Goal: Information Seeking & Learning: Learn about a topic

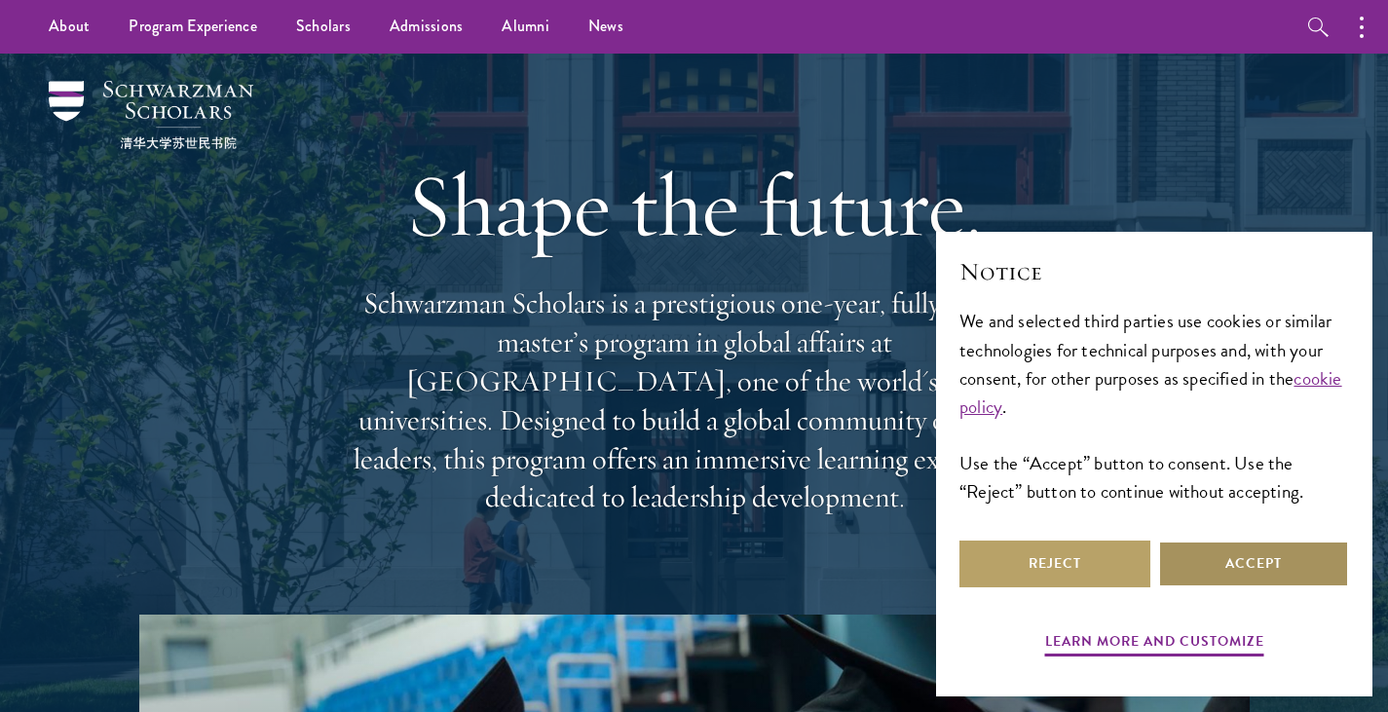
click at [1285, 551] on button "Accept" at bounding box center [1253, 564] width 191 height 47
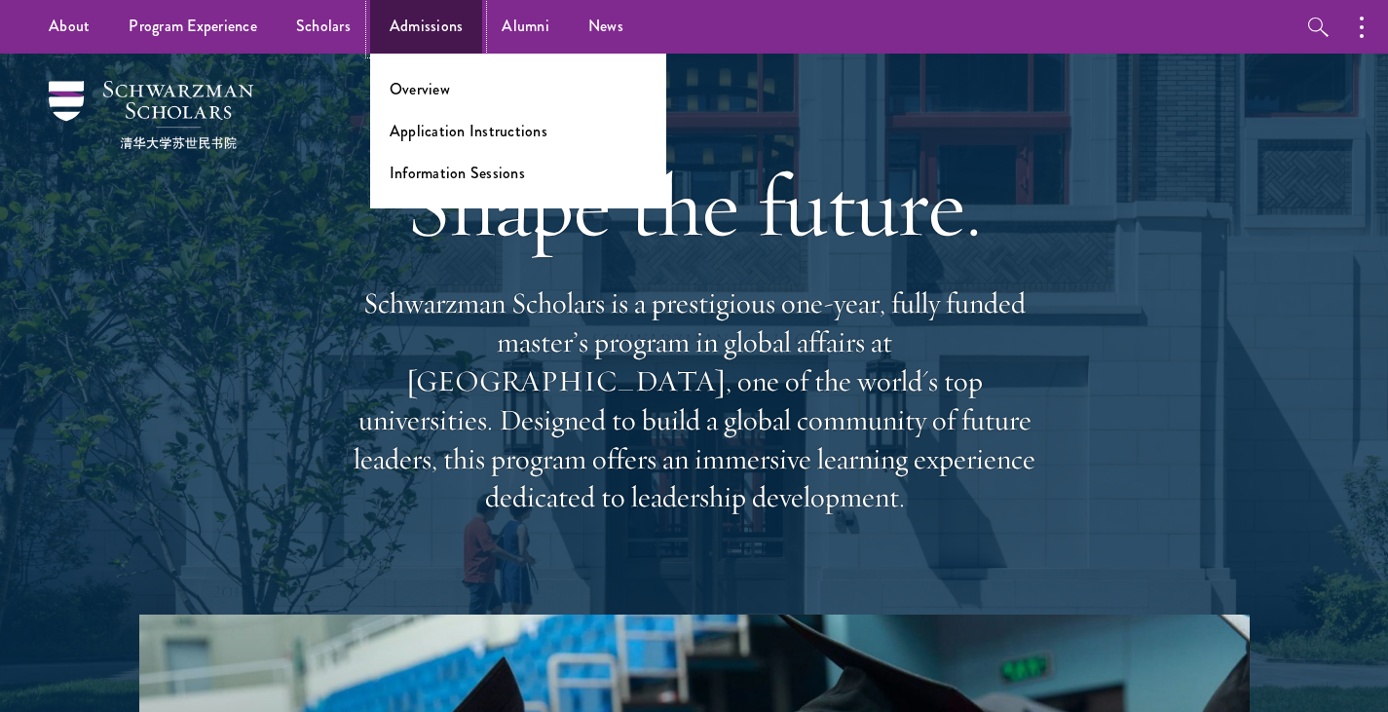
click at [411, 23] on link "Admissions" at bounding box center [426, 27] width 113 height 54
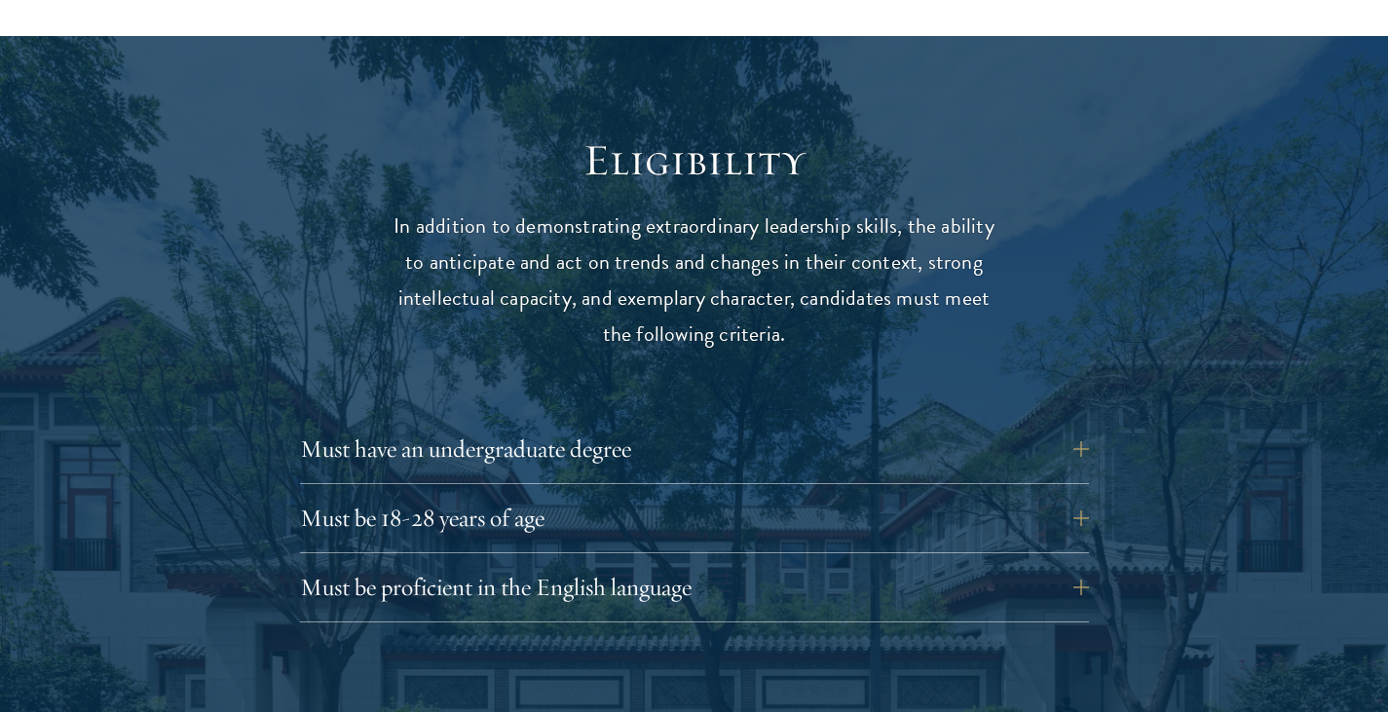
scroll to position [2473, 0]
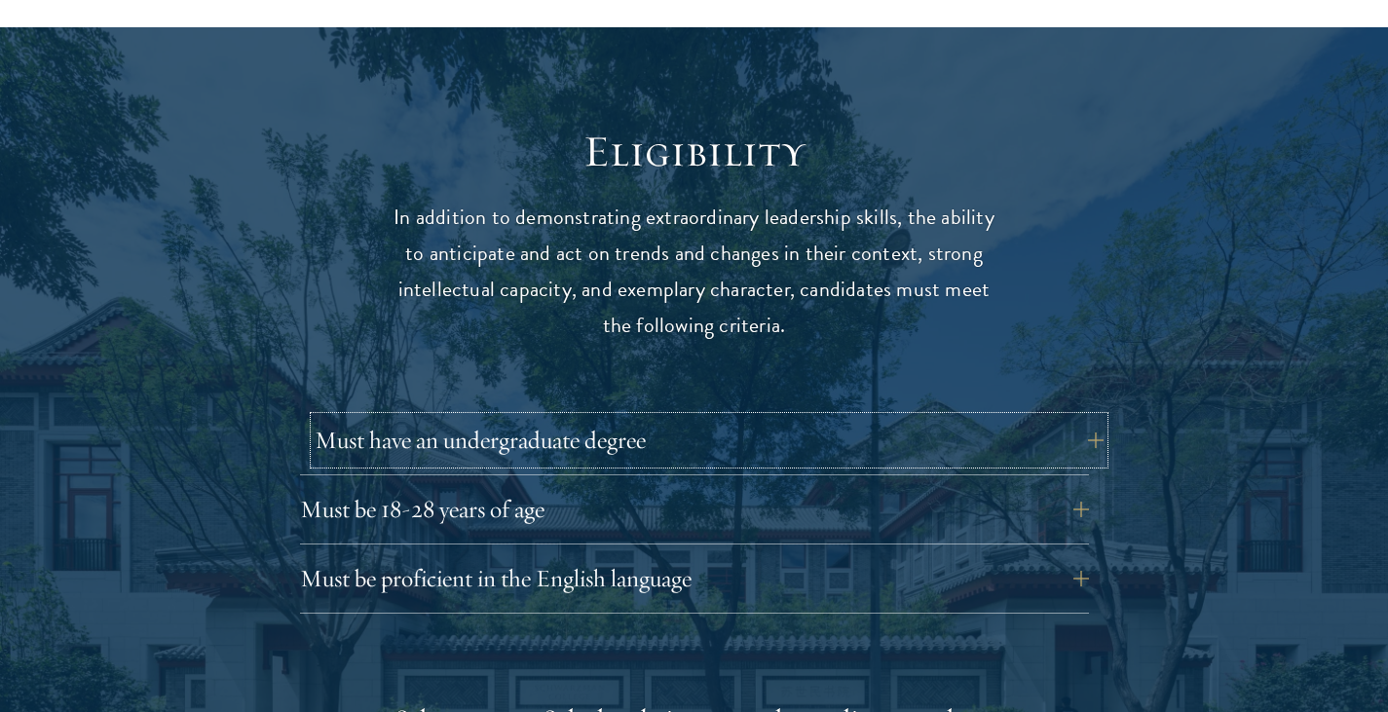
click at [660, 417] on button "Must have an undergraduate degree" at bounding box center [709, 440] width 789 height 47
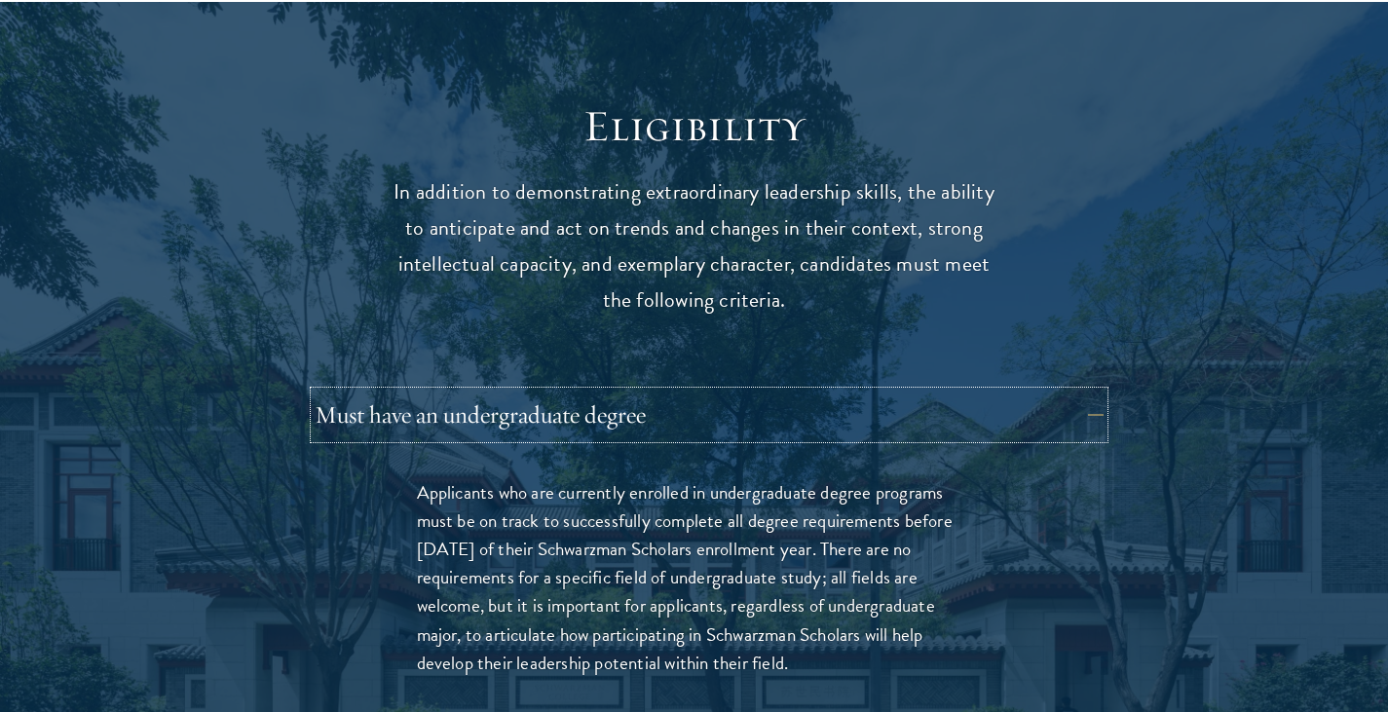
scroll to position [2503, 0]
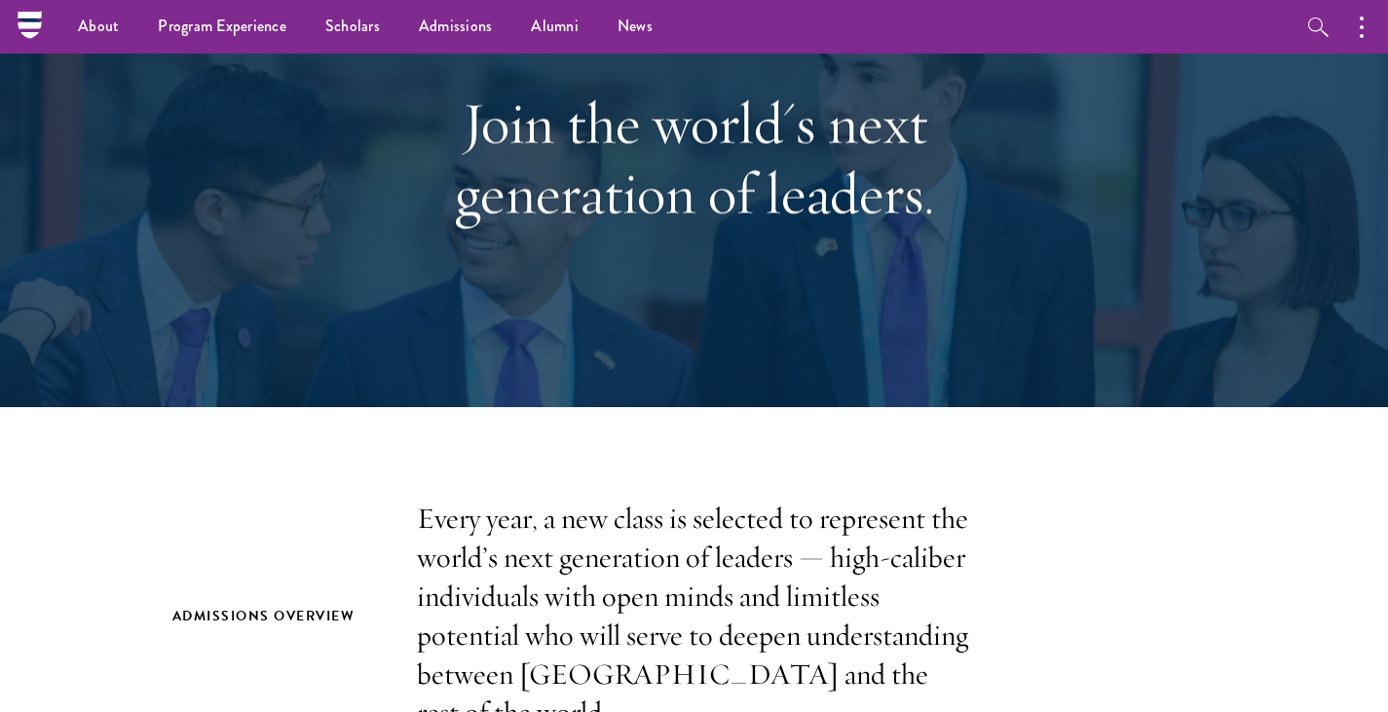
scroll to position [0, 0]
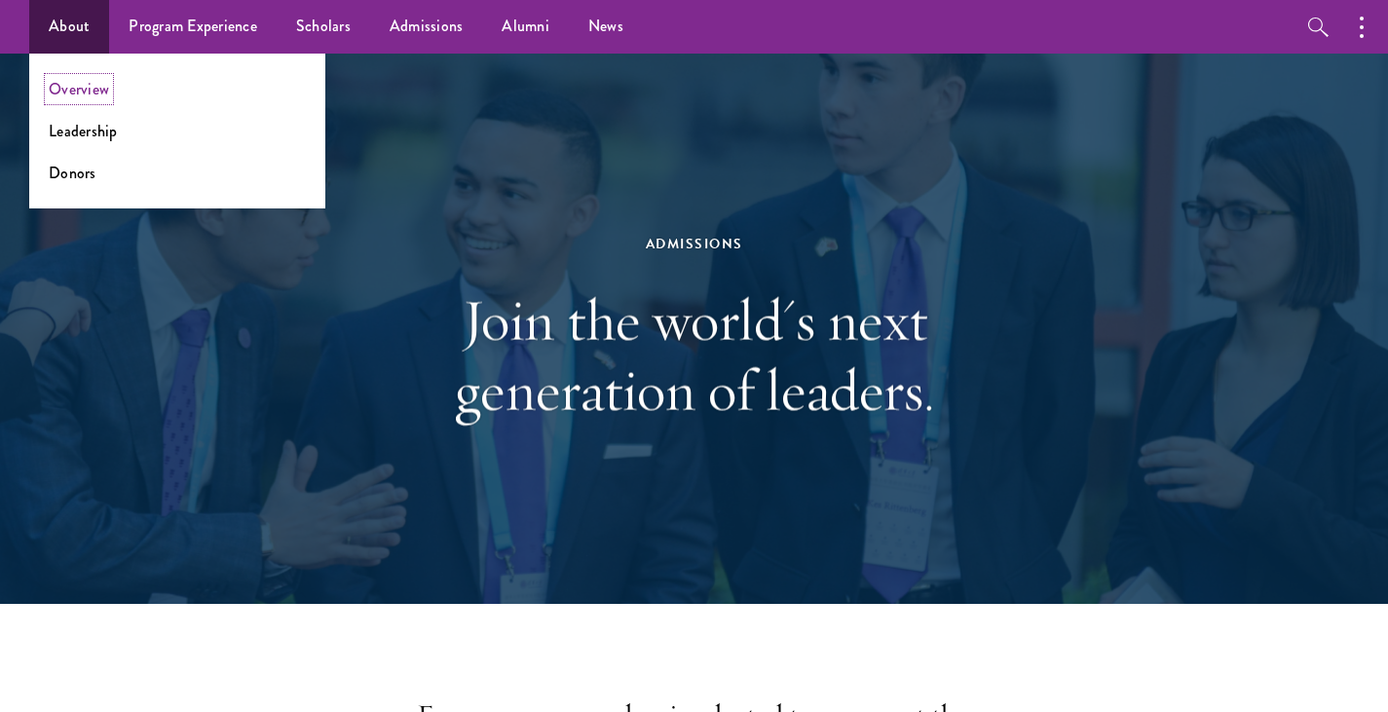
click at [98, 88] on link "Overview" at bounding box center [79, 89] width 60 height 22
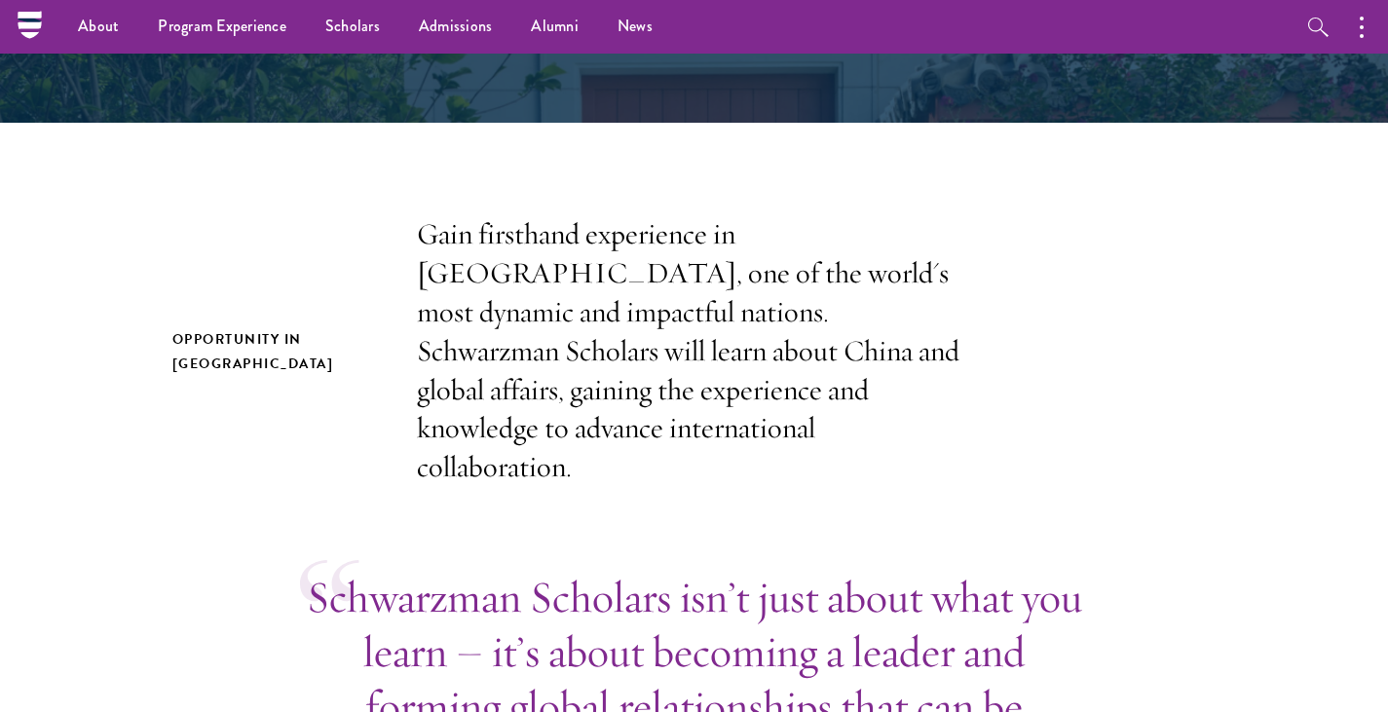
scroll to position [354, 0]
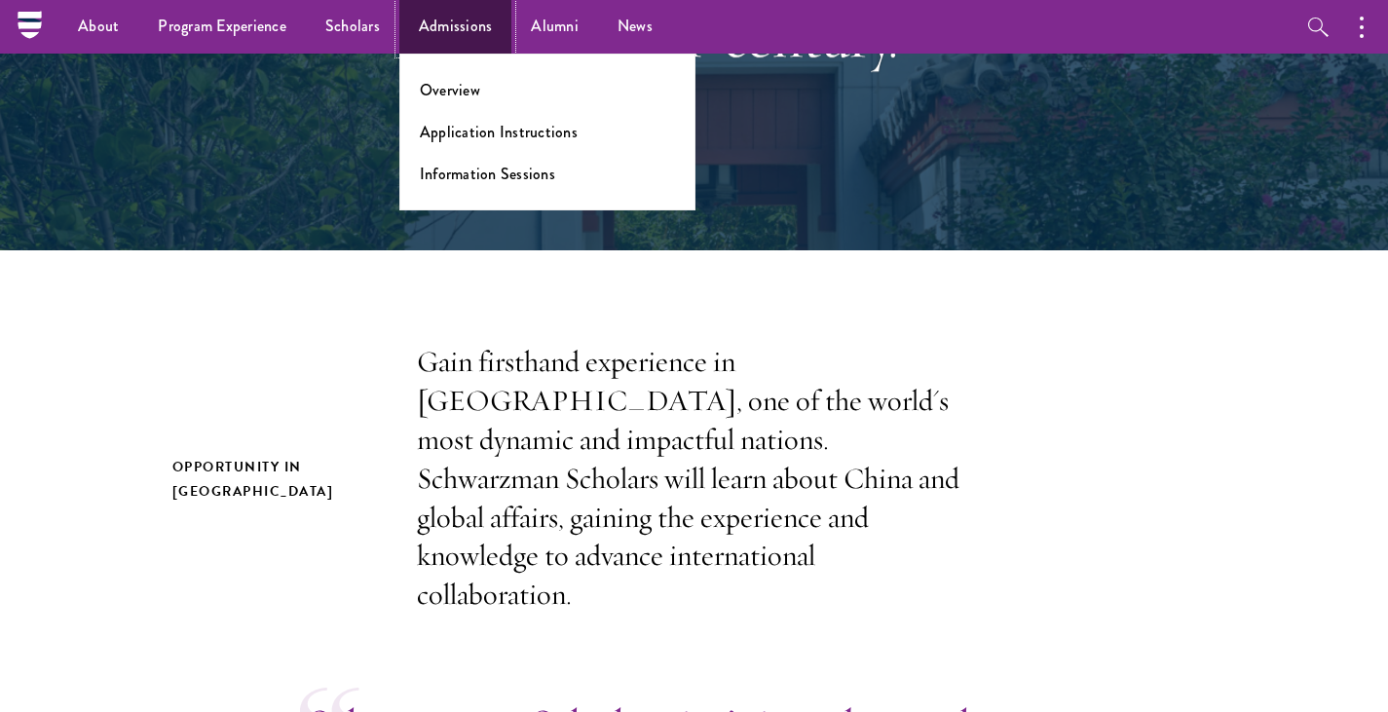
click at [450, 19] on link "Admissions" at bounding box center [455, 27] width 113 height 54
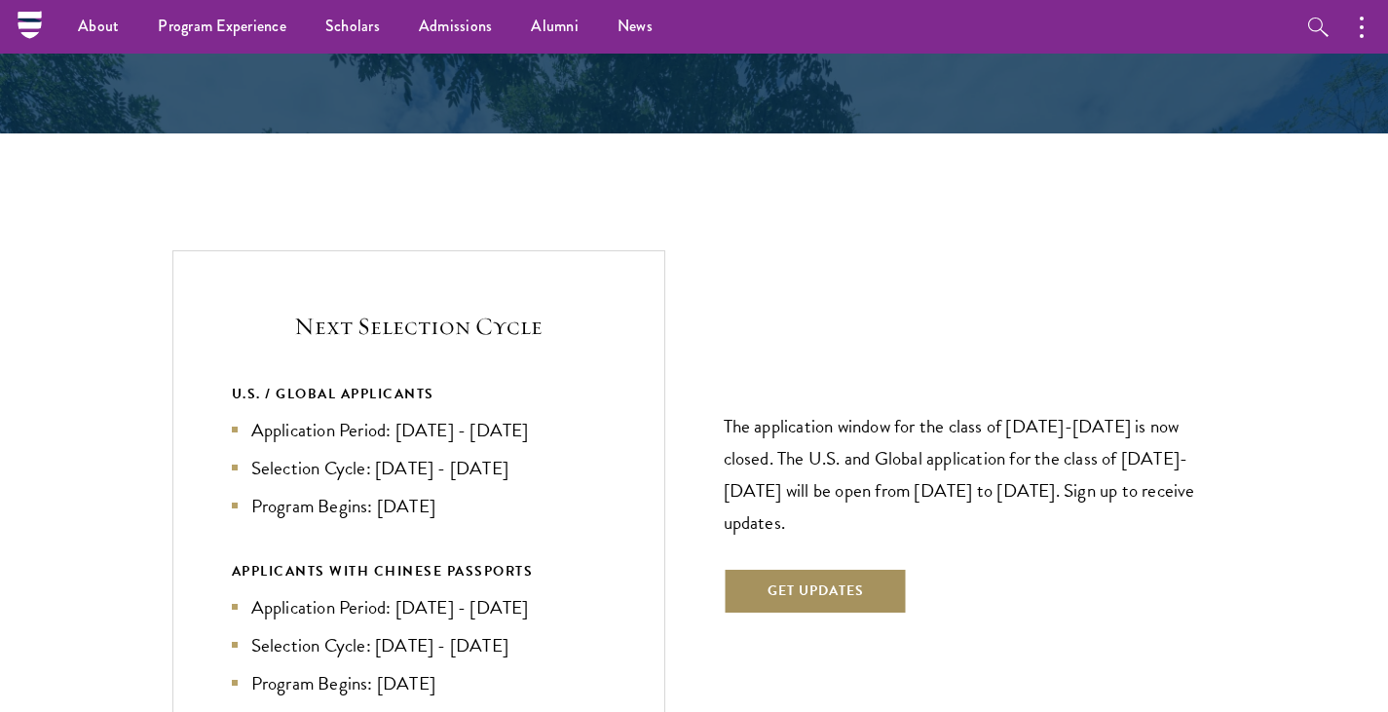
scroll to position [3968, 0]
